Goal: Information Seeking & Learning: Learn about a topic

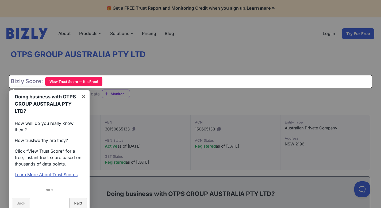
click at [243, 67] on div at bounding box center [190, 104] width 381 height 208
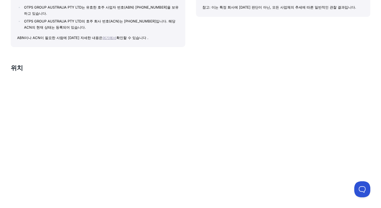
scroll to position [429, 0]
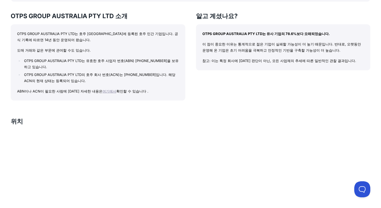
click at [109, 90] on font "여기에서" at bounding box center [109, 91] width 14 height 4
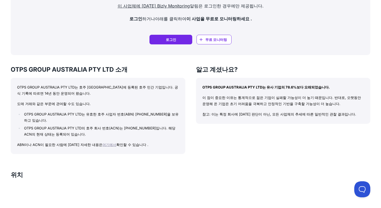
scroll to position [563, 0]
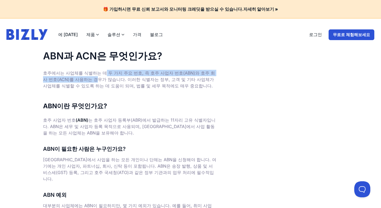
drag, startPoint x: 40, startPoint y: 70, endPoint x: 216, endPoint y: 74, distance: 176.3
drag, startPoint x: 208, startPoint y: 84, endPoint x: 7, endPoint y: 70, distance: 202.1
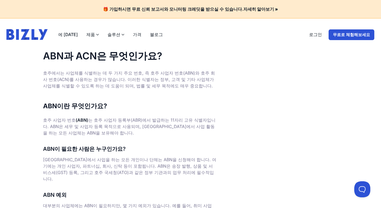
scroll to position [27, 0]
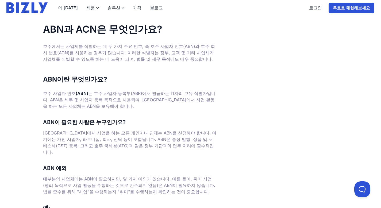
drag, startPoint x: 30, startPoint y: 90, endPoint x: 91, endPoint y: 107, distance: 62.8
click at [91, 107] on font "는 호주 사업자 등록부(ABR)에서 발급하는 11자리 고유 식별자입니다. ABN은 세무 및 사업자 등록 목적으로 사용되며, 호주에서 사업 활동…" at bounding box center [129, 100] width 173 height 18
click at [46, 95] on font "호주 사업자 번호" at bounding box center [59, 93] width 33 height 5
drag, startPoint x: 46, startPoint y: 95, endPoint x: 121, endPoint y: 103, distance: 75.6
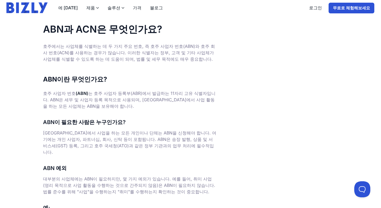
click at [121, 103] on p "호주 사업자 번호 (ABN) 는 호주 사업자 등록부(ABR)에서 발급하는 11자리 고유 식별자입니다. ABN은 세무 및 사업자 등록 목적으로 …" at bounding box center [130, 99] width 174 height 19
drag, startPoint x: 121, startPoint y: 103, endPoint x: 49, endPoint y: 94, distance: 73.1
click at [49, 94] on p "호주 사업자 번호 (ABN) 는 호주 사업자 등록부(ABR)에서 발급하는 11자리 고유 식별자입니다. ABN은 세무 및 사업자 등록 목적으로 …" at bounding box center [130, 99] width 174 height 19
click at [49, 94] on font "호주 사업자 번호" at bounding box center [59, 93] width 33 height 5
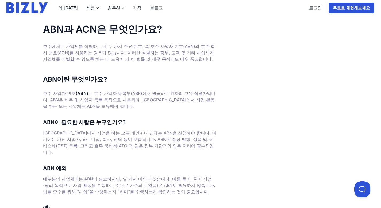
drag, startPoint x: 49, startPoint y: 94, endPoint x: 112, endPoint y: 106, distance: 64.5
click at [111, 105] on p "호주 사업자 번호 (ABN) 는 호주 사업자 등록부(ABR)에서 발급하는 11자리 고유 식별자입니다. ABN은 세무 및 사업자 등록 목적으로 …" at bounding box center [130, 99] width 174 height 19
click at [114, 106] on p "호주 사업자 번호 (ABN) 는 호주 사업자 등록부(ABR)에서 발급하는 11자리 고유 식별자입니다. ABN은 세무 및 사업자 등록 목적으로 …" at bounding box center [130, 99] width 174 height 19
drag, startPoint x: 114, startPoint y: 106, endPoint x: 40, endPoint y: 93, distance: 75.0
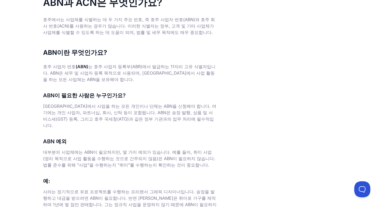
drag, startPoint x: 39, startPoint y: 103, endPoint x: 206, endPoint y: 117, distance: 167.8
click at [206, 117] on p "호주에서 사업을 하는 모든 개인이나 단체는 ABN을 신청해야 합니다. 여기에는 개인 사업자, 파트너십, 회사, 신탁 등이 포함됩니다. ABN은…" at bounding box center [130, 116] width 174 height 26
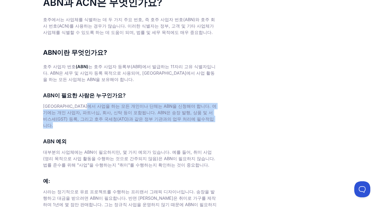
drag, startPoint x: 206, startPoint y: 117, endPoint x: 29, endPoint y: 101, distance: 177.3
drag, startPoint x: 29, startPoint y: 101, endPoint x: 192, endPoint y: 117, distance: 163.5
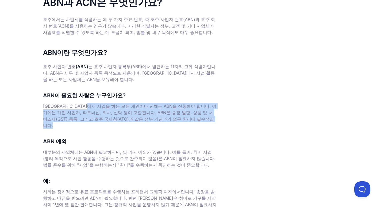
click at [192, 117] on p "호주에서 사업을 하는 모든 개인이나 단체는 ABN을 신청해야 합니다. 여기에는 개인 사업자, 파트너십, 회사, 신탁 등이 포함됩니다. ABN은…" at bounding box center [130, 116] width 174 height 26
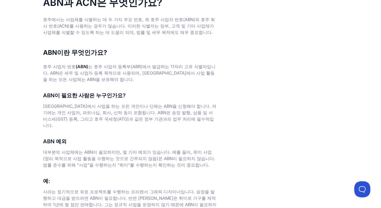
scroll to position [80, 0]
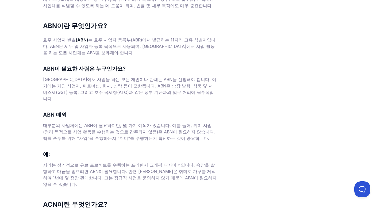
drag, startPoint x: 229, startPoint y: 131, endPoint x: 33, endPoint y: 114, distance: 196.8
click at [33, 114] on main "ABN과 ACN은 무엇인가요? 호주에서는 사업체를 식별하는 데 두 가지 주요 번호, 즉 호주 사업자 번호(ABN)와 호주 회사 번호(ACN)를…" at bounding box center [190, 202] width 381 height 464
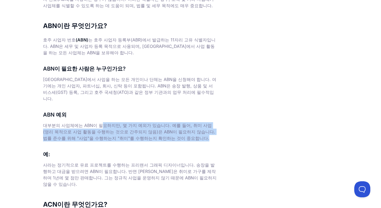
drag, startPoint x: 36, startPoint y: 114, endPoint x: 204, endPoint y: 133, distance: 169.0
click at [204, 133] on main "ABN과 ACN은 무엇인가요? 호주에서는 사업체를 식별하는 데 두 가지 주요 번호, 즉 호주 사업자 번호(ABN)와 호주 회사 번호(ACN)를…" at bounding box center [190, 202] width 381 height 464
click at [204, 133] on p "대부분의 사업체에는 ABN이 필요하지만, 몇 가지 예외가 있습니다. 예를 들어, 취미 사업(영리 목적으로 사업 활동을 수행하는 것으로 간주되지…" at bounding box center [130, 131] width 174 height 19
